Goal: Task Accomplishment & Management: Manage account settings

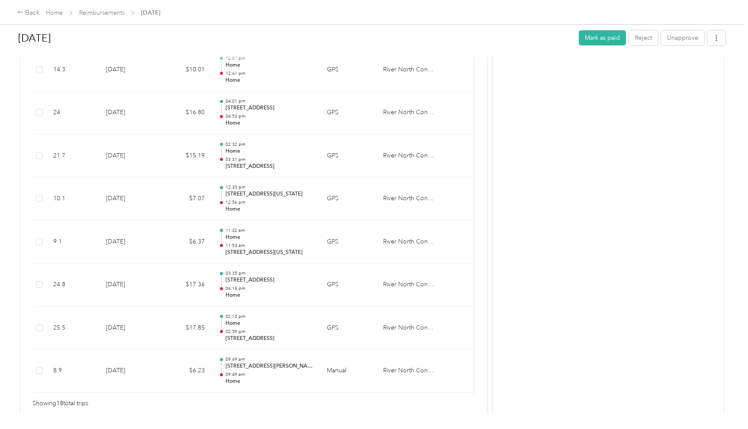
scroll to position [691, 0]
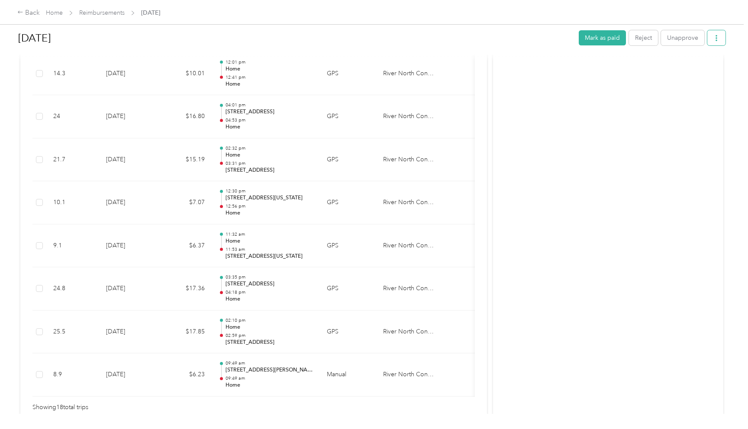
click at [719, 37] on icon "button" at bounding box center [716, 38] width 6 height 6
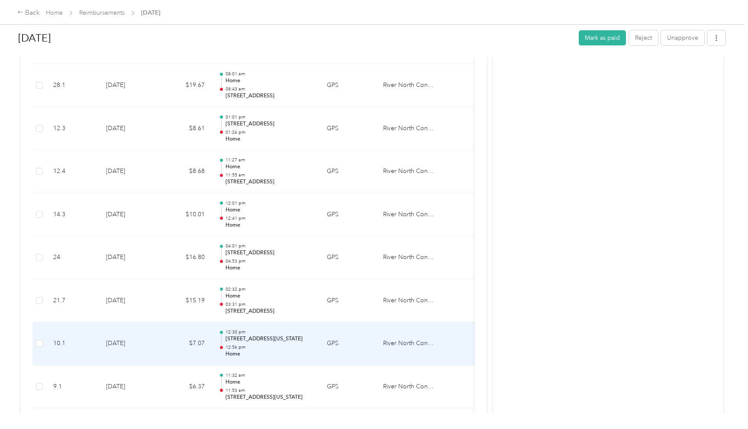
scroll to position [548, 0]
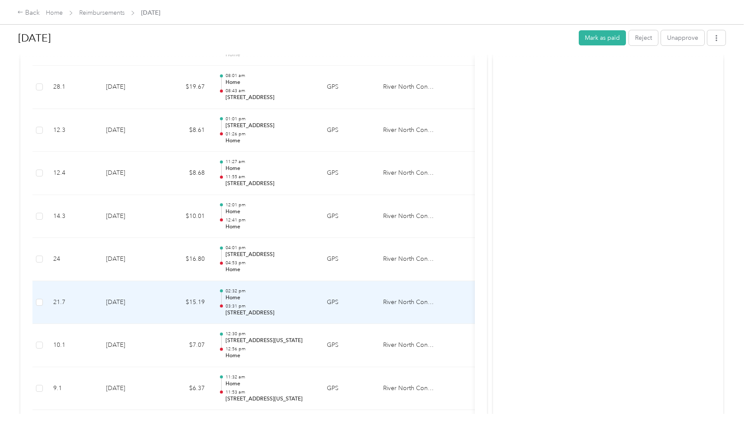
click at [267, 313] on p "[STREET_ADDRESS]" at bounding box center [268, 313] width 87 height 8
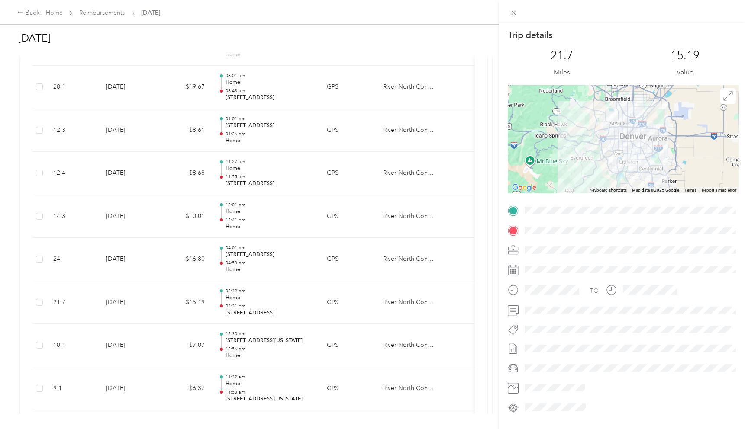
scroll to position [16, 0]
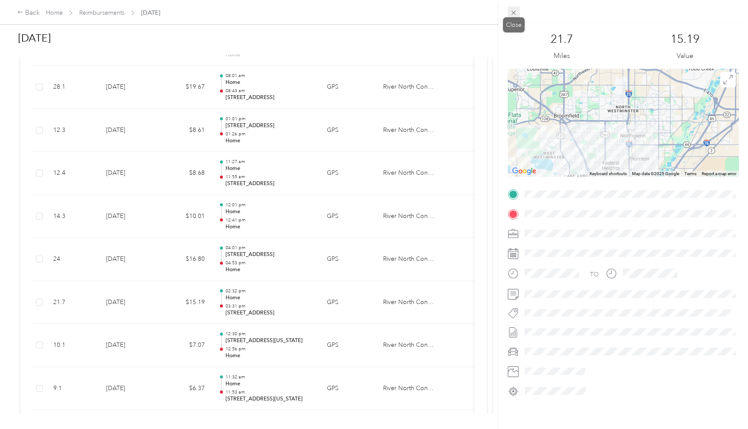
click at [515, 10] on icon at bounding box center [513, 12] width 7 height 7
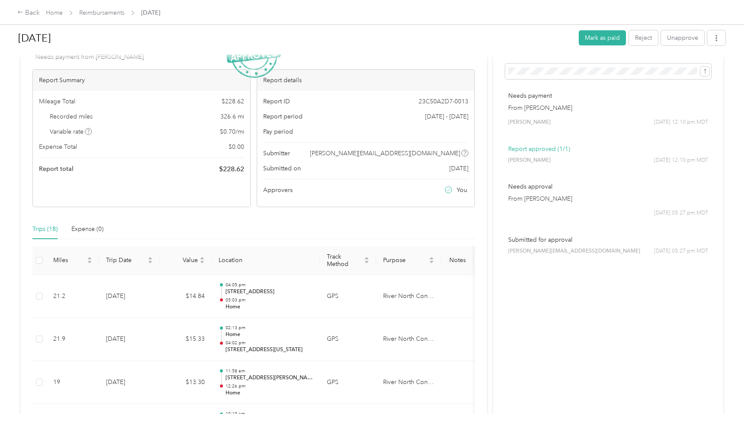
scroll to position [0, 0]
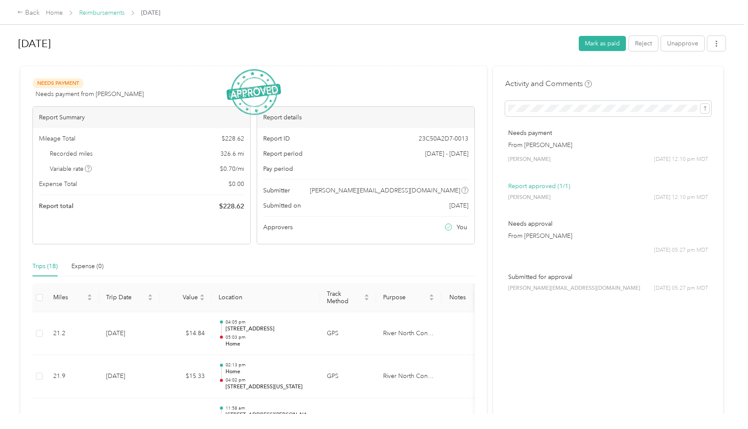
click at [106, 15] on link "Reimbursements" at bounding box center [101, 12] width 45 height 7
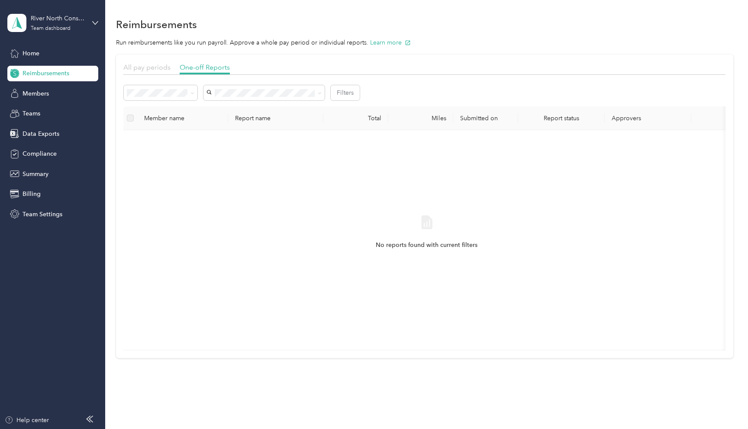
click at [145, 66] on span "All pay periods" at bounding box center [146, 67] width 47 height 8
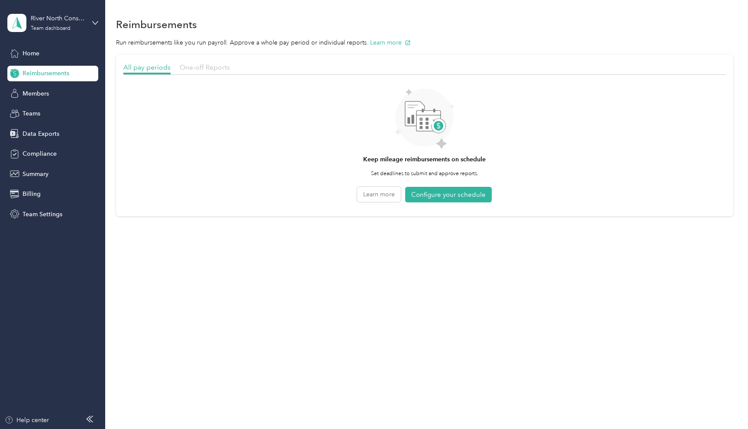
click at [208, 67] on span "One-off Reports" at bounding box center [205, 67] width 50 height 8
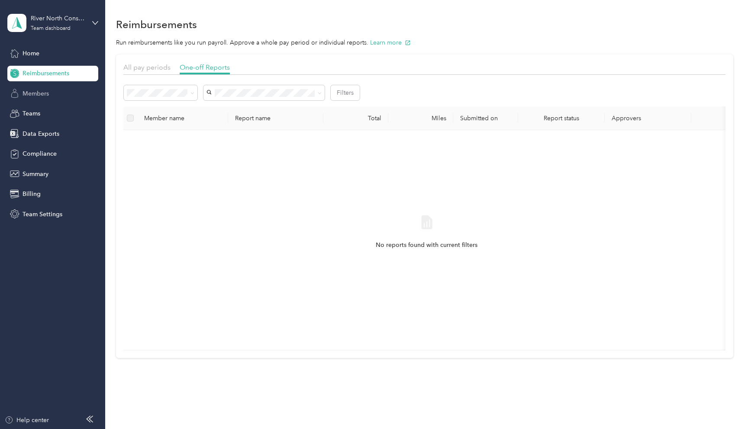
click at [37, 93] on span "Members" at bounding box center [36, 93] width 26 height 9
